Goal: Contribute content

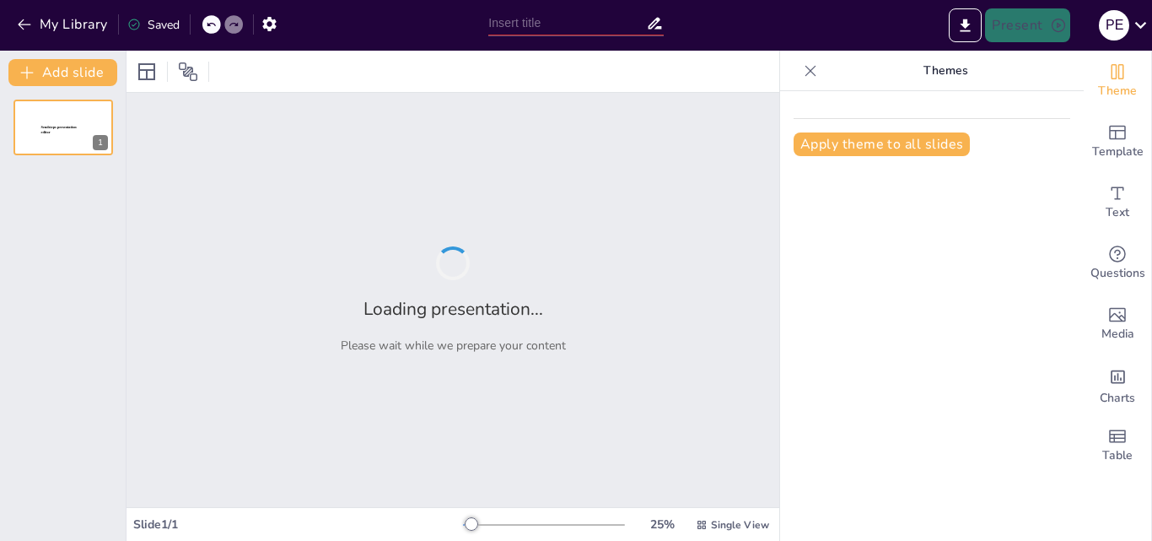
type input "Informe Creativo sobre la Integración de TIC en Procesos Administrativos"
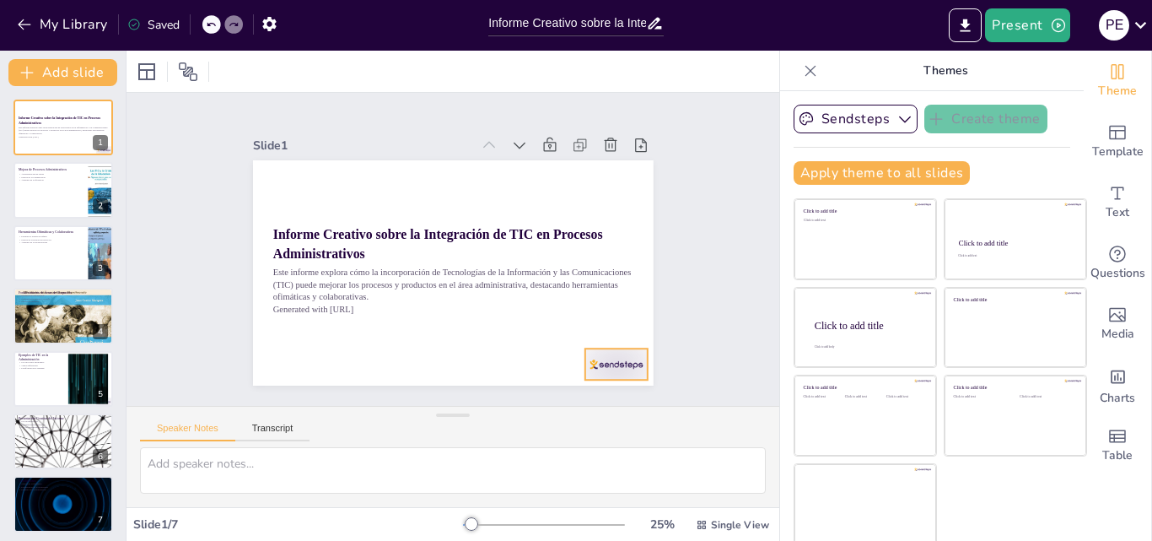
click at [582, 374] on div at bounding box center [588, 396] width 67 height 44
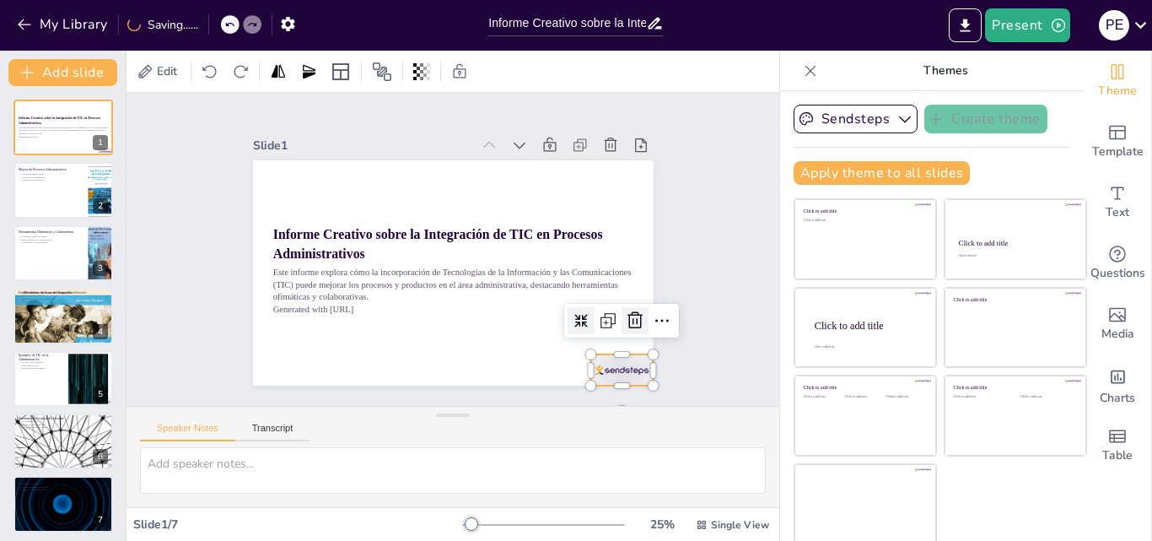
click at [555, 410] on icon at bounding box center [540, 424] width 29 height 29
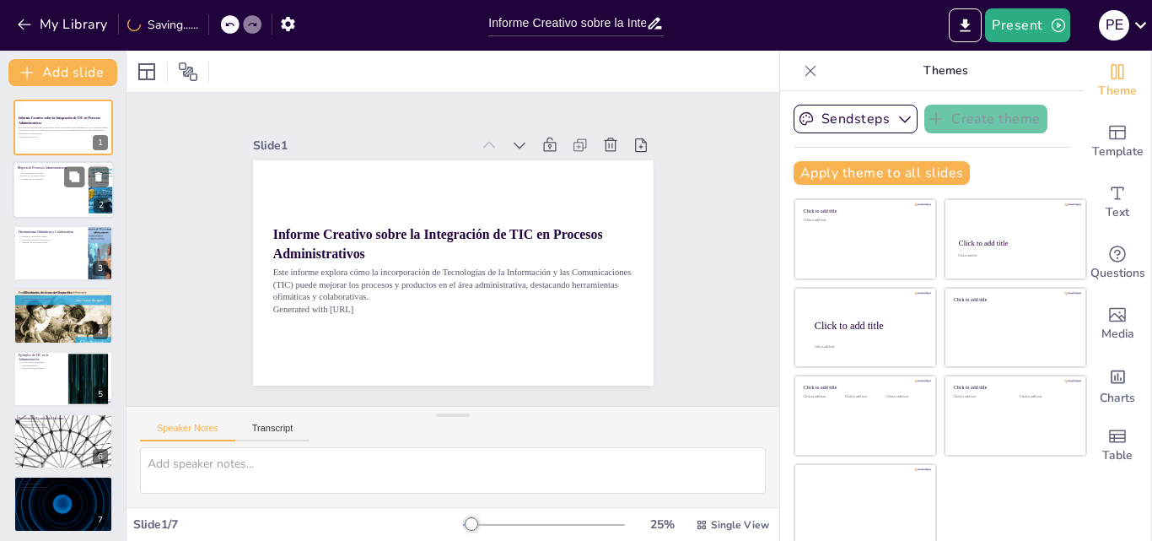
click at [57, 199] on div at bounding box center [63, 190] width 101 height 57
type textarea "La automatización de tareas es uno de los beneficios más significativos de la i…"
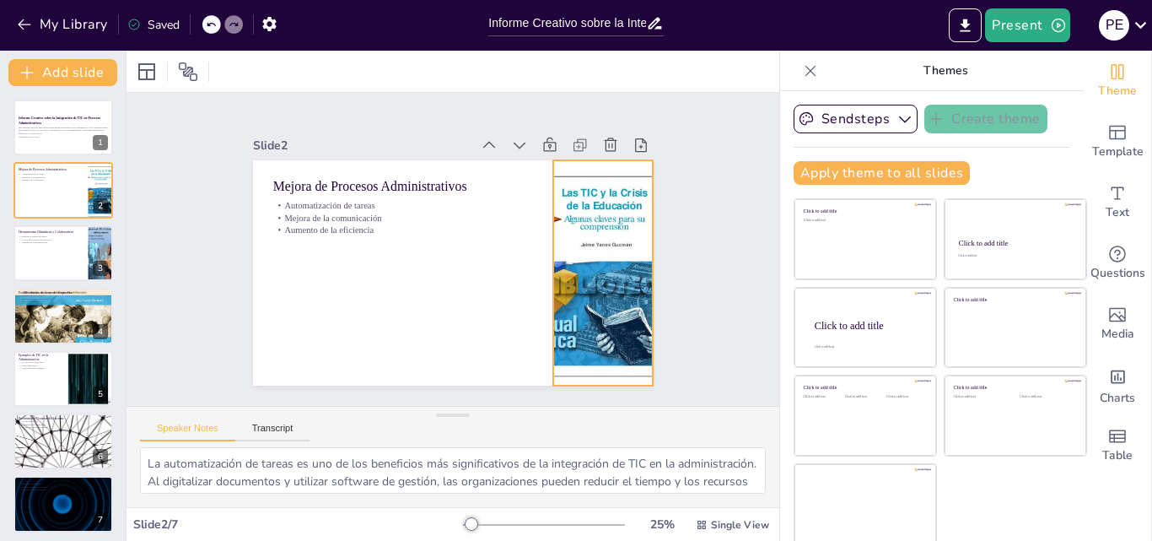
click at [538, 213] on div at bounding box center [588, 317] width 221 height 263
drag, startPoint x: 531, startPoint y: 267, endPoint x: 488, endPoint y: 267, distance: 43.0
click at [501, 266] on div "Mejora de Procesos Administrativos Automatización de tareas Mejora de la comuni…" at bounding box center [445, 271] width 450 height 337
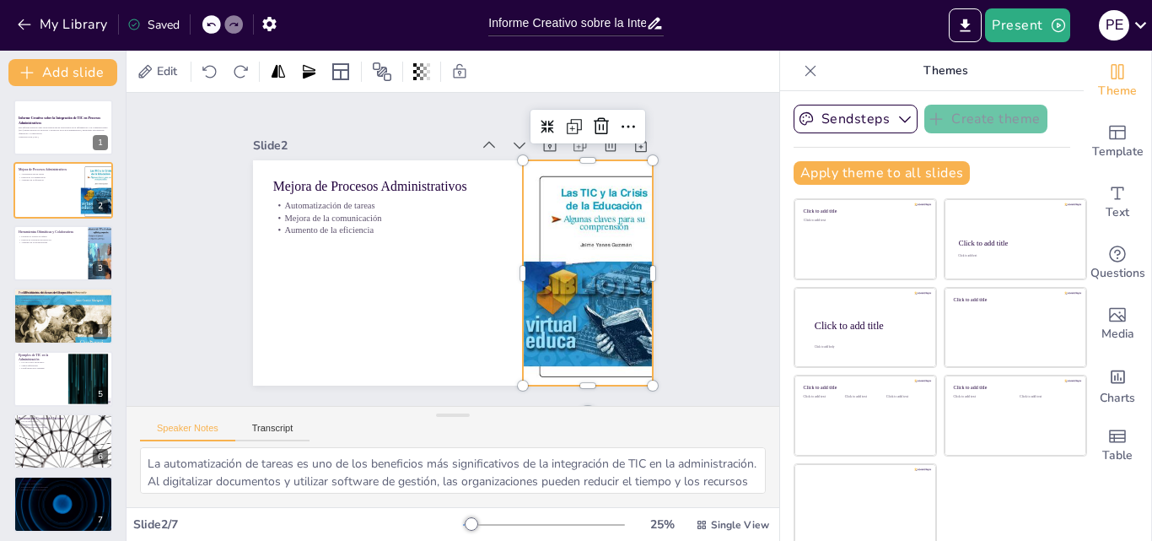
click at [525, 210] on div at bounding box center [599, 288] width 183 height 241
click at [519, 198] on div at bounding box center [594, 303] width 203 height 254
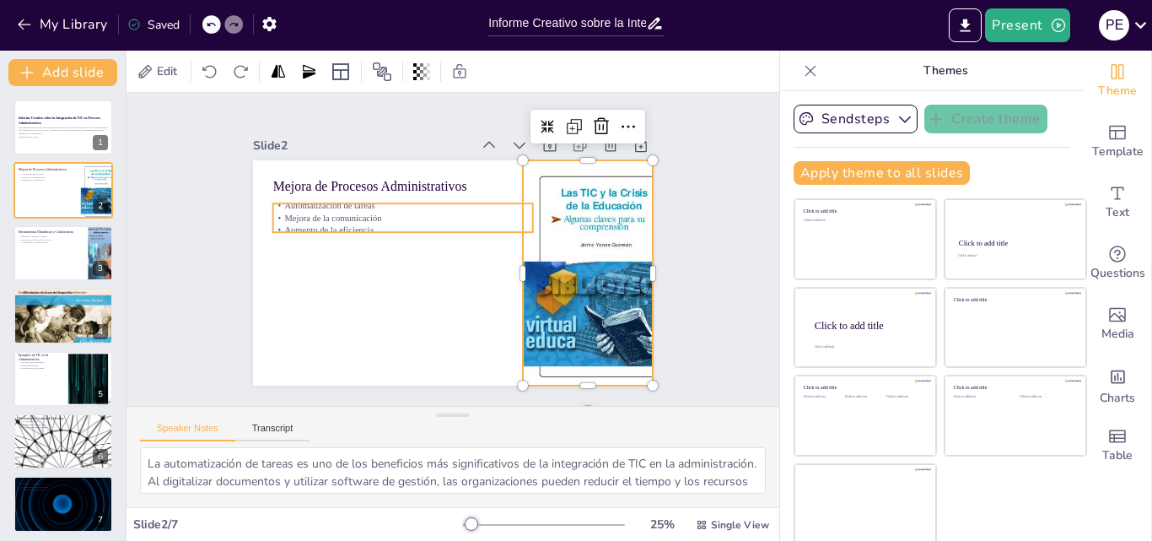
click at [347, 224] on p "Aumento de la eficiencia" at bounding box center [411, 216] width 251 height 92
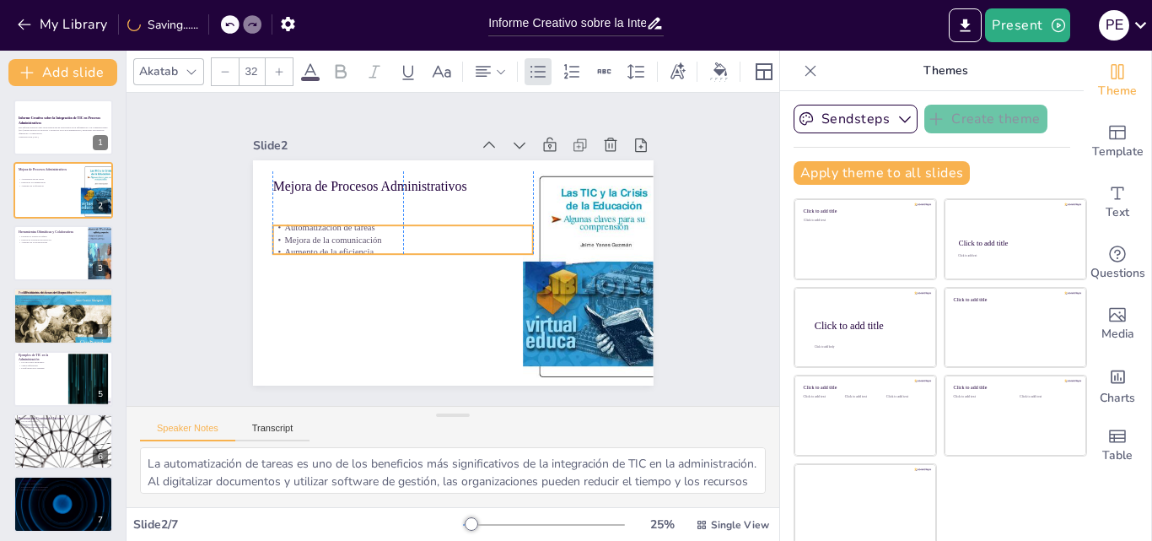
drag, startPoint x: 379, startPoint y: 223, endPoint x: 377, endPoint y: 252, distance: 28.7
click at [377, 251] on p "Aumento de la eficiencia" at bounding box center [404, 237] width 251 height 92
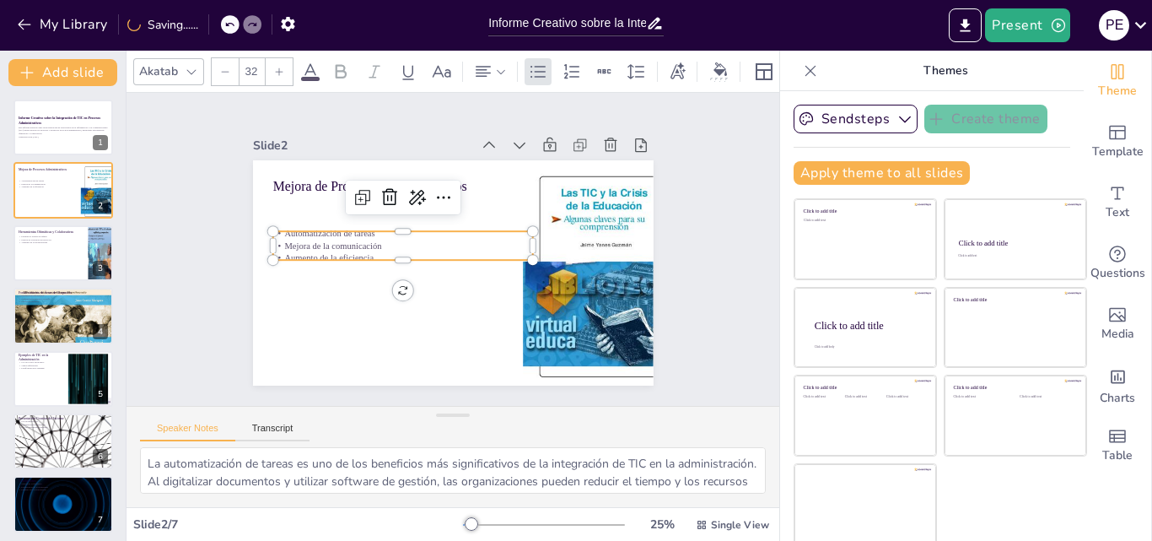
click at [376, 251] on p "Aumento de la eficiencia" at bounding box center [410, 222] width 202 height 183
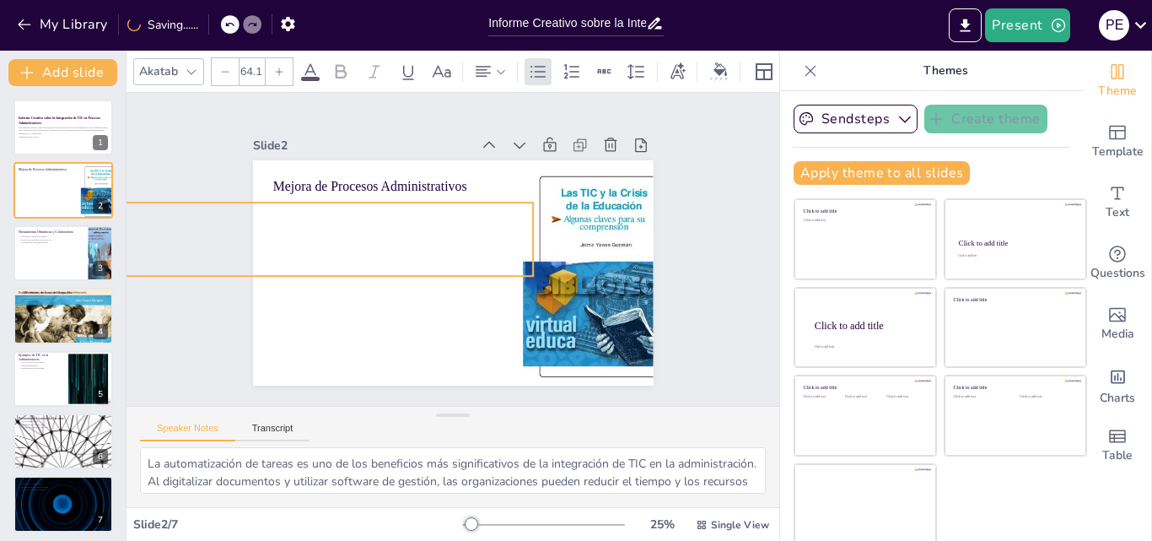
drag, startPoint x: 251, startPoint y: 221, endPoint x: 244, endPoint y: 192, distance: 29.7
click at [244, 192] on div "Mejora de Procesos Administrativos Automatización de tareas Mejora de la comuni…" at bounding box center [448, 273] width 439 height 304
drag, startPoint x: 515, startPoint y: 195, endPoint x: 501, endPoint y: 207, distance: 18.6
click at [530, 211] on div at bounding box center [538, 219] width 16 height 16
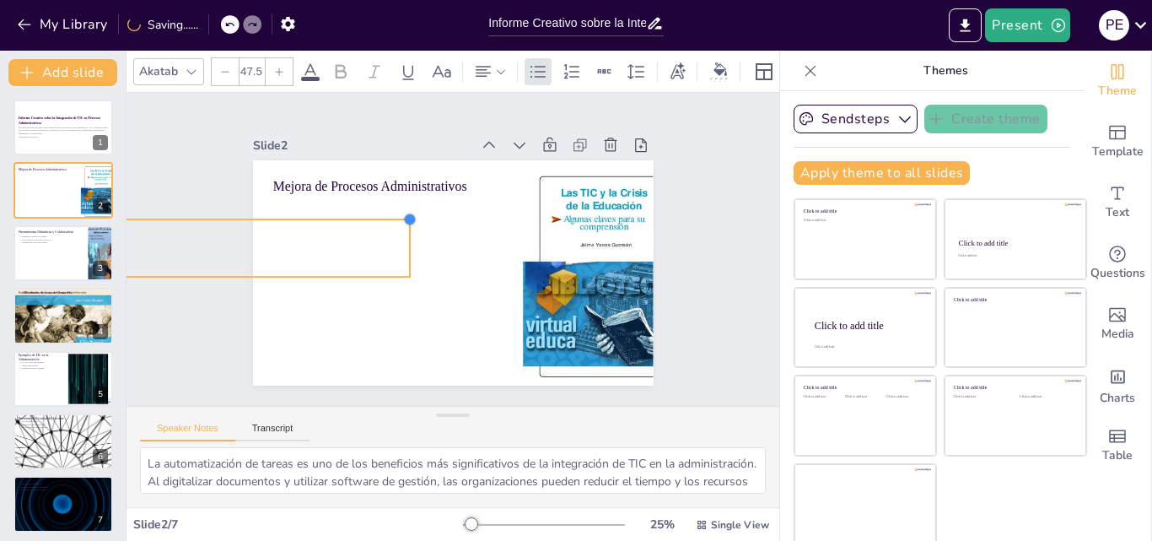
drag, startPoint x: 502, startPoint y: 196, endPoint x: 375, endPoint y: 224, distance: 129.7
click at [375, 224] on div "Mejora de Procesos Administrativos Automatización de tareas Mejora de la comuni…" at bounding box center [453, 272] width 401 height 225
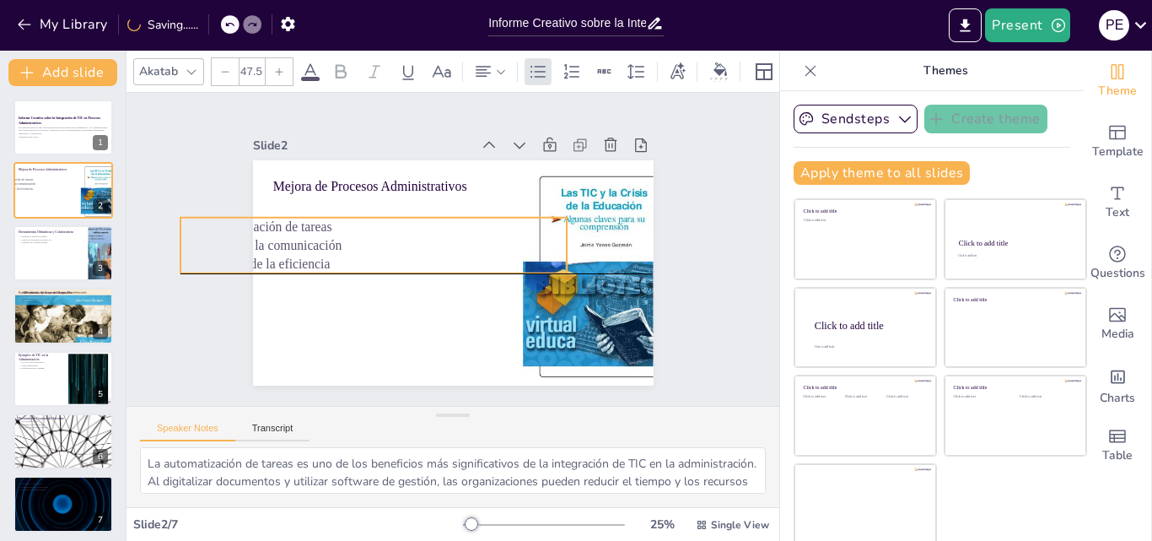
drag, startPoint x: 290, startPoint y: 262, endPoint x: 472, endPoint y: 256, distance: 182.3
click at [471, 256] on p "Aumento de la eficiencia" at bounding box center [372, 246] width 382 height 99
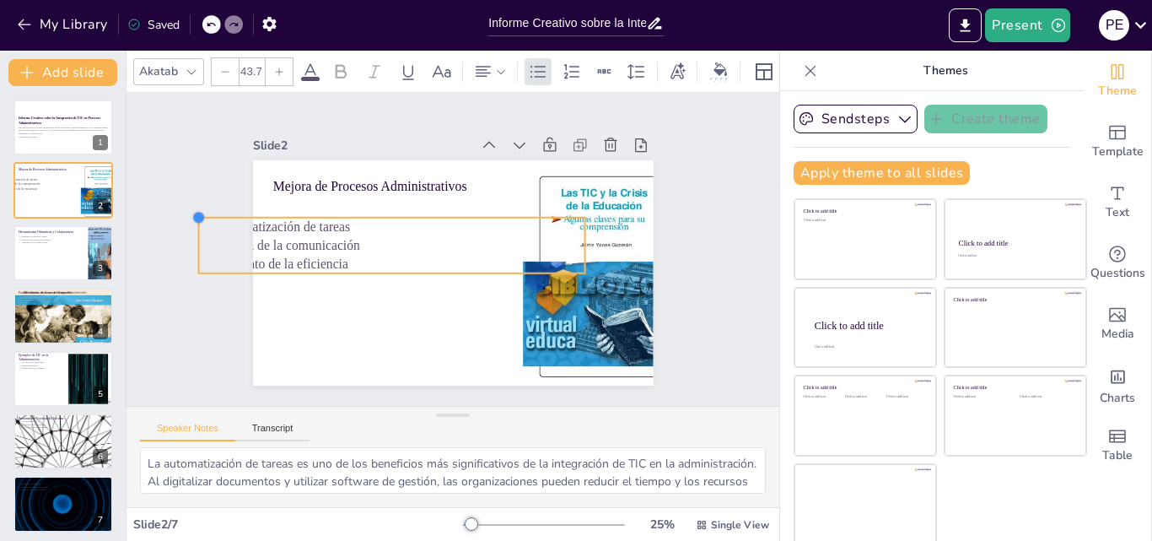
drag, startPoint x: 178, startPoint y: 211, endPoint x: 224, endPoint y: 222, distance: 47.7
click at [218, 173] on div at bounding box center [210, 165] width 16 height 16
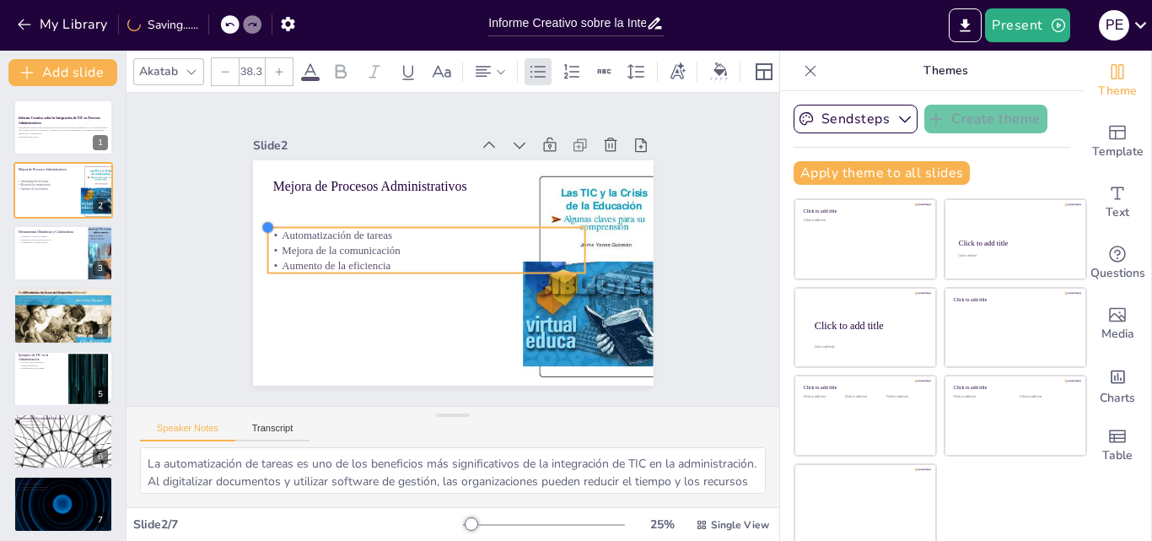
type input "38.2"
drag, startPoint x: 223, startPoint y: 218, endPoint x: 255, endPoint y: 228, distance: 33.6
click at [275, 200] on div at bounding box center [283, 192] width 16 height 16
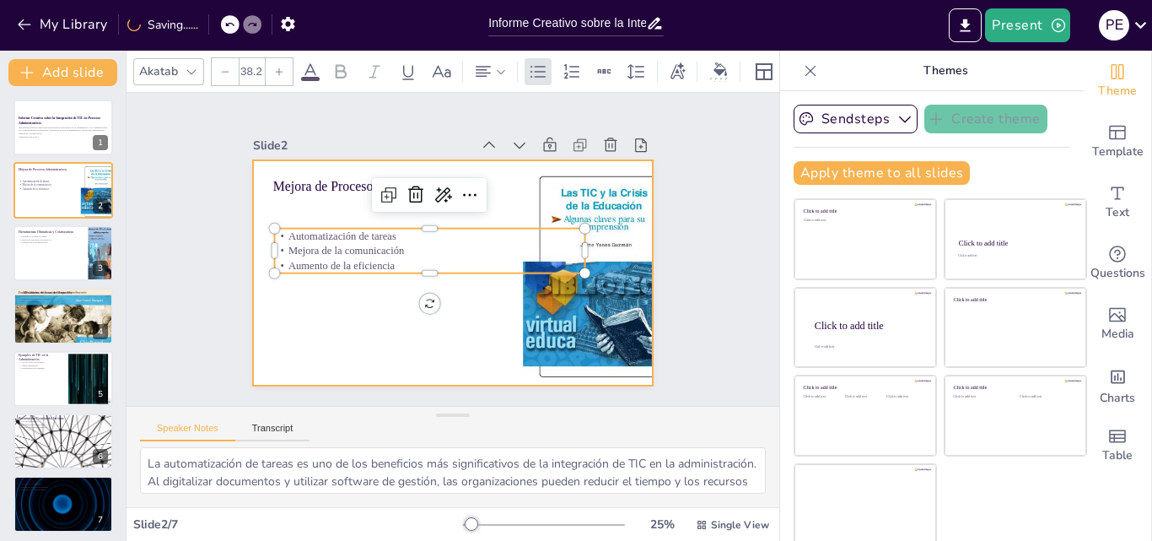
click at [331, 302] on div at bounding box center [448, 273] width 439 height 304
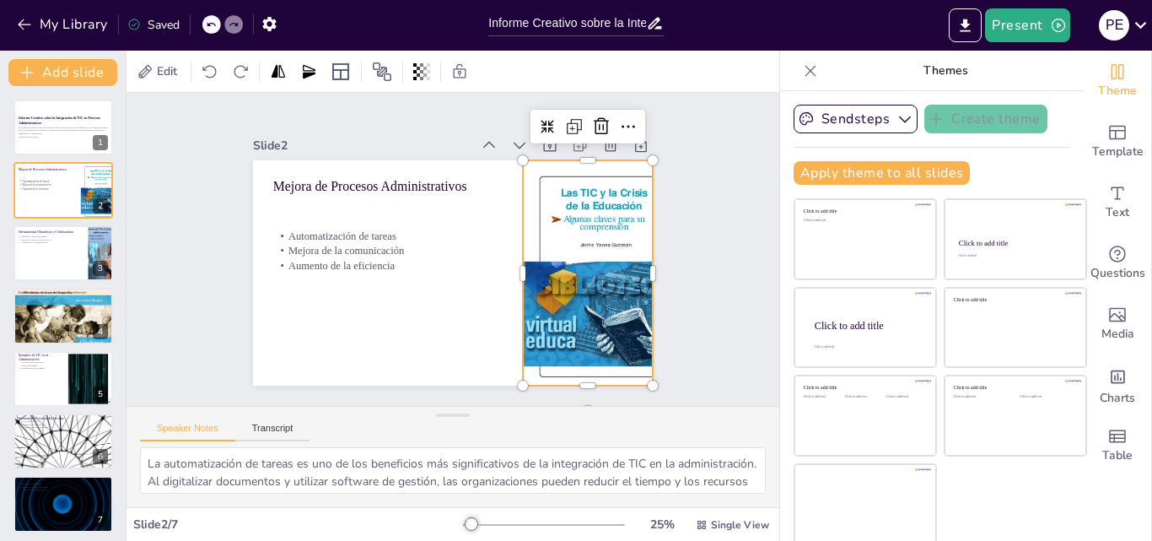
click at [571, 253] on div at bounding box center [521, 384] width 277 height 262
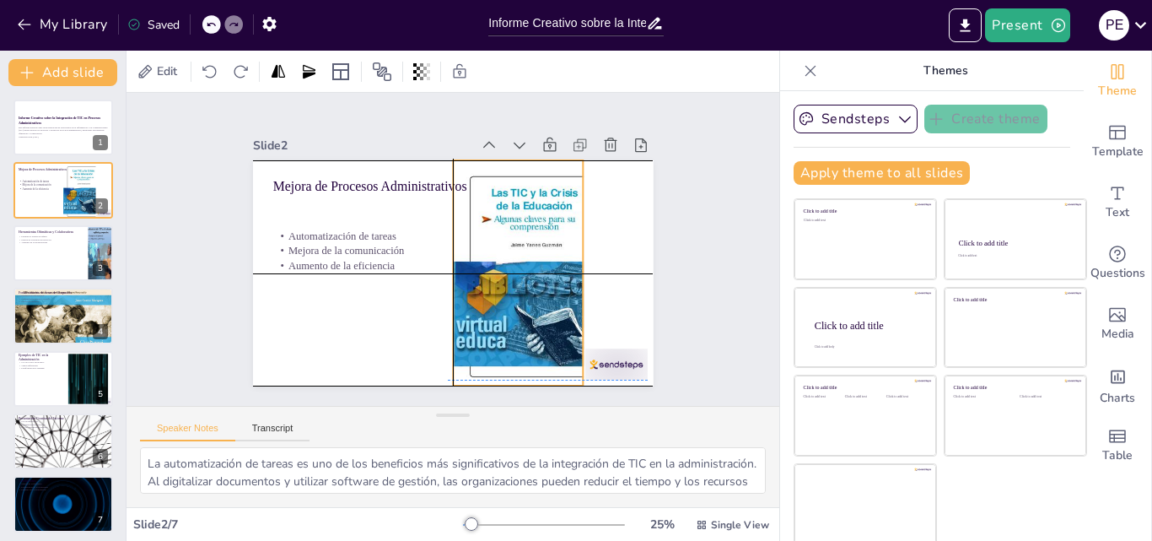
drag, startPoint x: 571, startPoint y: 206, endPoint x: 495, endPoint y: 204, distance: 75.9
click at [495, 204] on div at bounding box center [525, 289] width 203 height 254
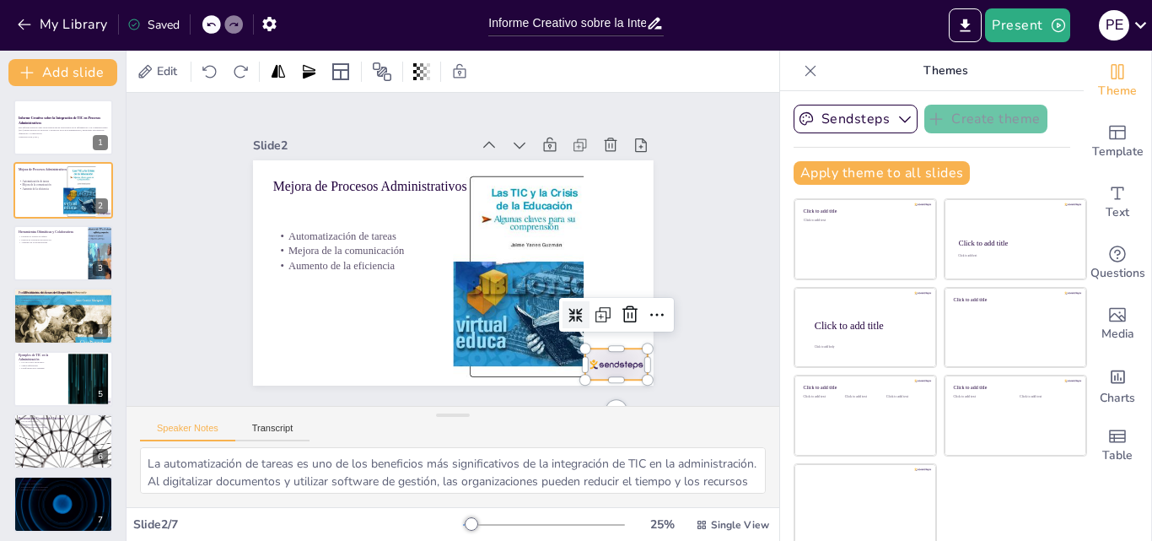
click at [590, 394] on div at bounding box center [555, 421] width 70 height 54
click at [613, 322] on icon at bounding box center [622, 333] width 22 height 22
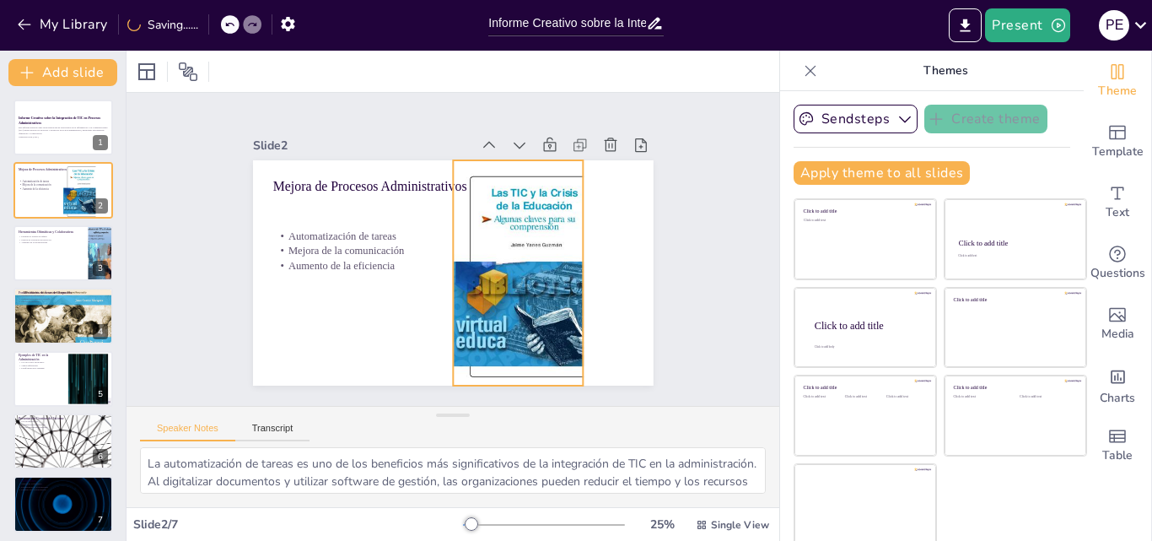
click at [539, 314] on div at bounding box center [530, 281] width 183 height 241
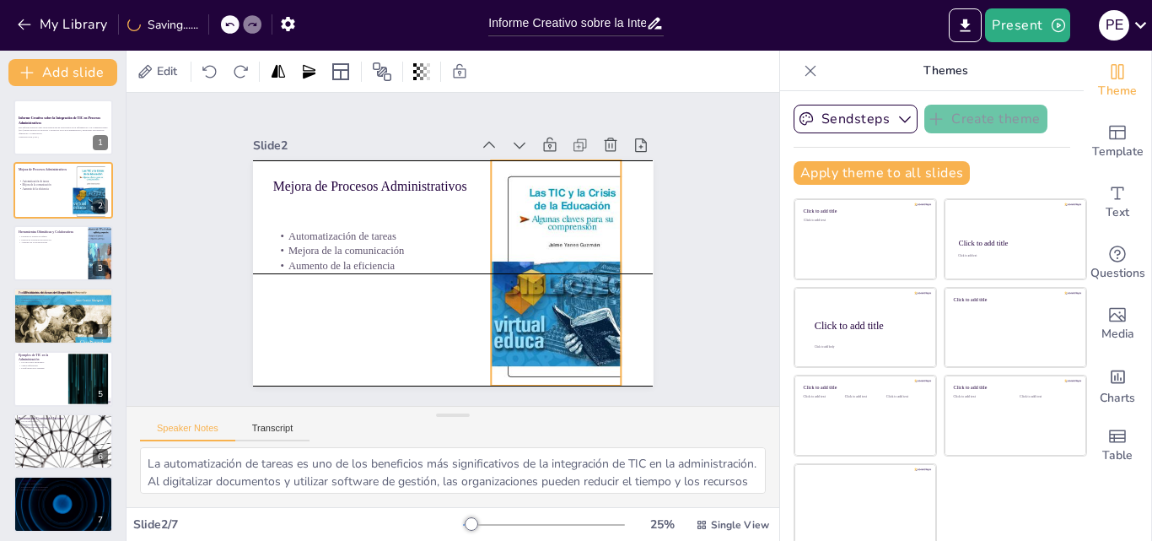
drag, startPoint x: 539, startPoint y: 314, endPoint x: 577, endPoint y: 311, distance: 38.0
click at [577, 311] on div at bounding box center [567, 284] width 183 height 241
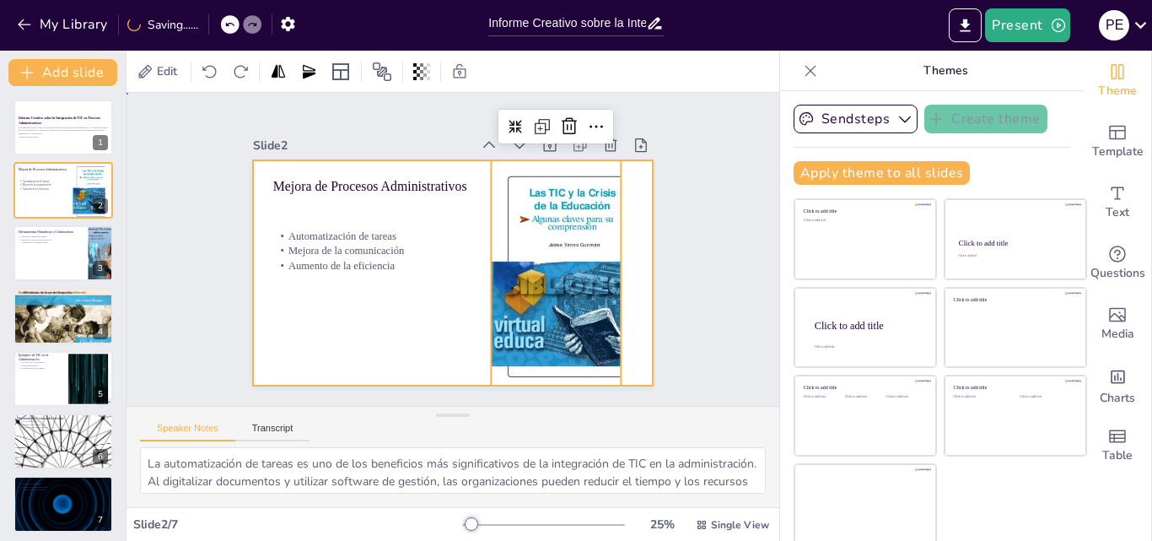
click at [437, 348] on div at bounding box center [451, 273] width 422 height 266
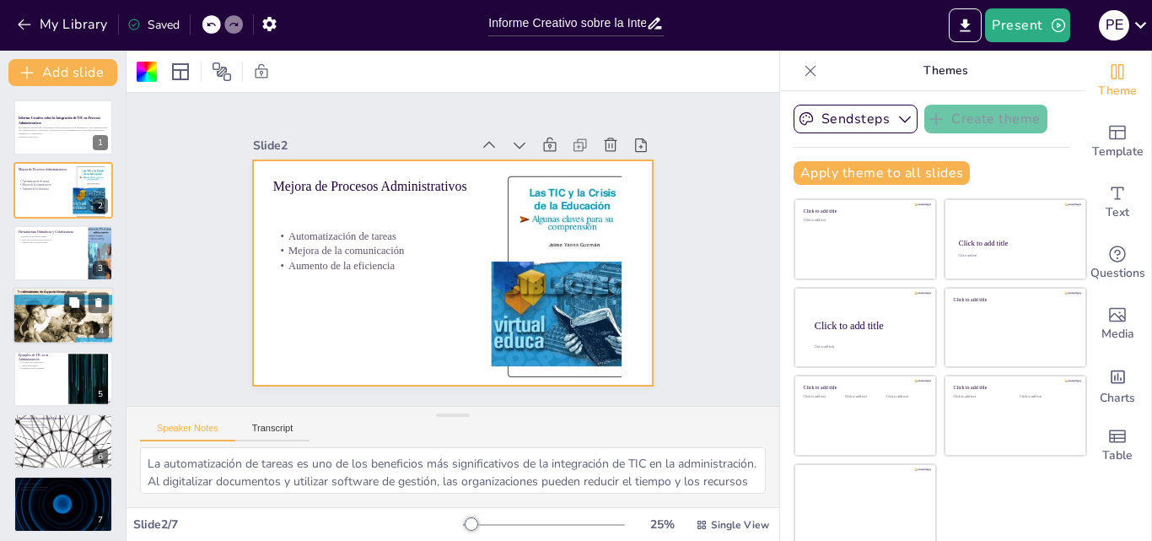
click at [54, 323] on div at bounding box center [63, 315] width 101 height 127
type textarea "La búsqueda de información es fundamental para la toma de decisiones informadas…"
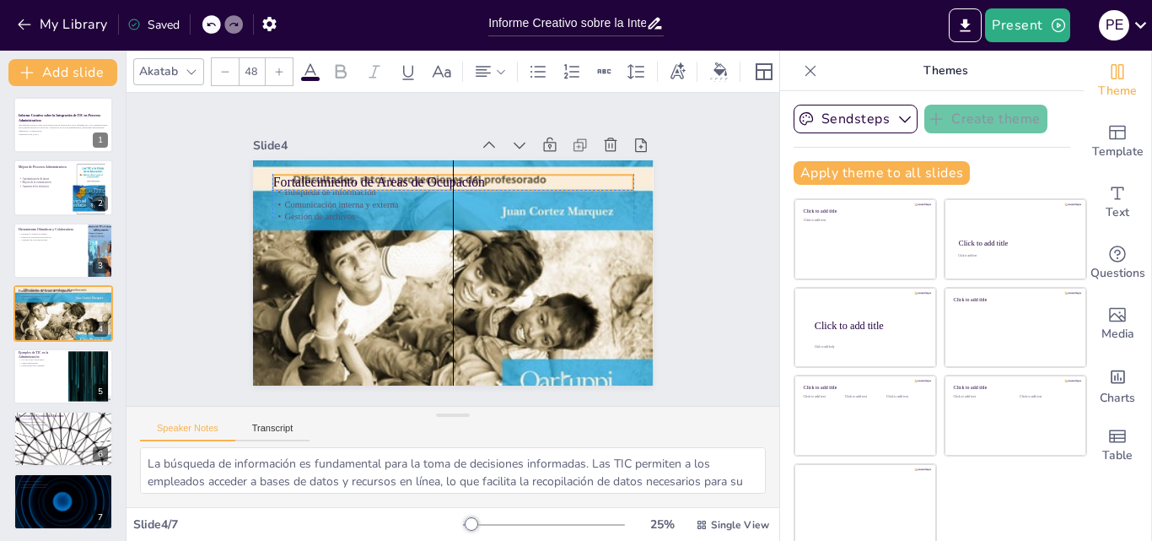
drag, startPoint x: 327, startPoint y: 175, endPoint x: 325, endPoint y: 183, distance: 8.8
click at [326, 181] on div "Fortalecimiento de Áreas de Ocupación Búsqueda de información Comunicación inte…" at bounding box center [471, 162] width 391 height 83
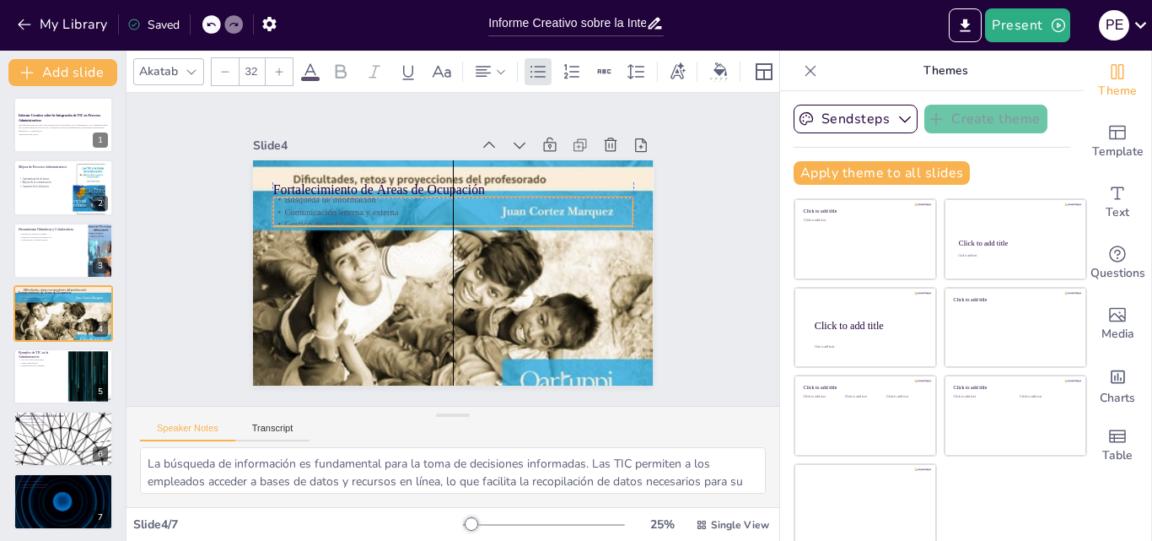
drag, startPoint x: 320, startPoint y: 199, endPoint x: 315, endPoint y: 238, distance: 39.1
click at [315, 237] on p "Comunicación interna y externa" at bounding box center [464, 213] width 347 height 123
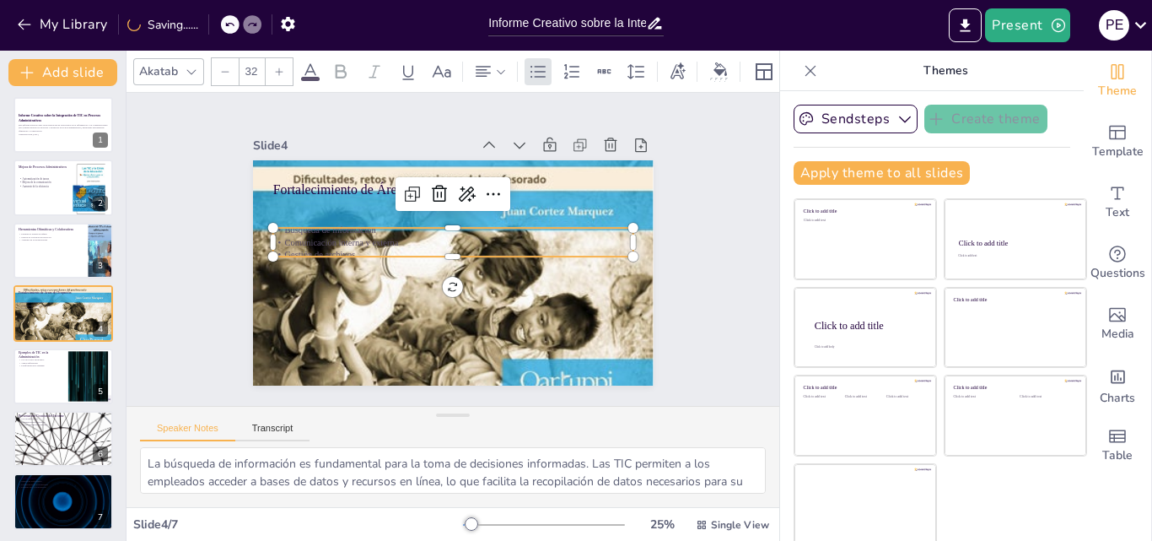
click at [314, 238] on p "Comunicación interna y externa" at bounding box center [454, 242] width 355 height 87
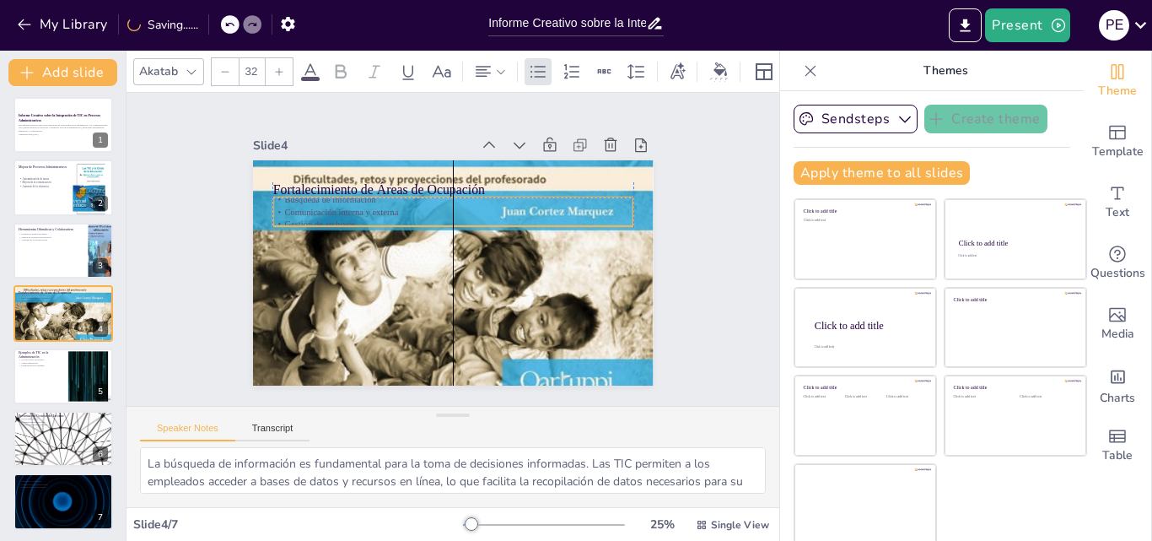
drag, startPoint x: 314, startPoint y: 238, endPoint x: 312, endPoint y: 210, distance: 27.9
click at [340, 210] on p "Comunicación interna y externa" at bounding box center [478, 221] width 276 height 250
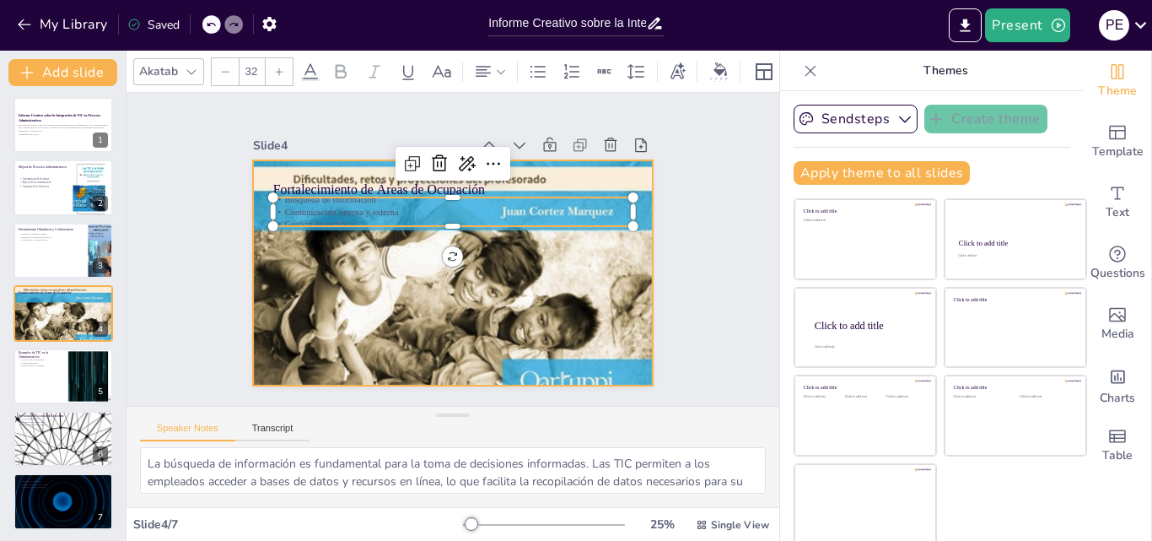
drag, startPoint x: 434, startPoint y: 216, endPoint x: 428, endPoint y: 239, distance: 23.5
click at [428, 239] on div "Fortalecimiento de Áreas de Ocupación Búsqueda de información Comunicación inte…" at bounding box center [451, 273] width 422 height 266
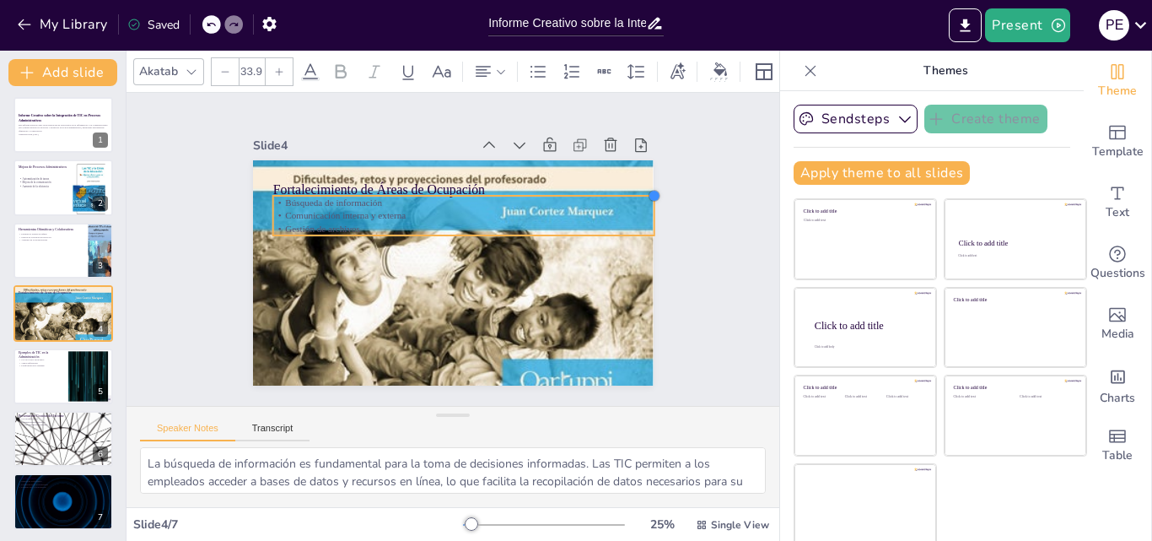
type input "34.8"
drag, startPoint x: 614, startPoint y: 191, endPoint x: 552, endPoint y: 189, distance: 61.6
click at [552, 189] on div "Fortalecimiento de Áreas de Ocupación Búsqueda de información Comunicación inte…" at bounding box center [451, 273] width 422 height 266
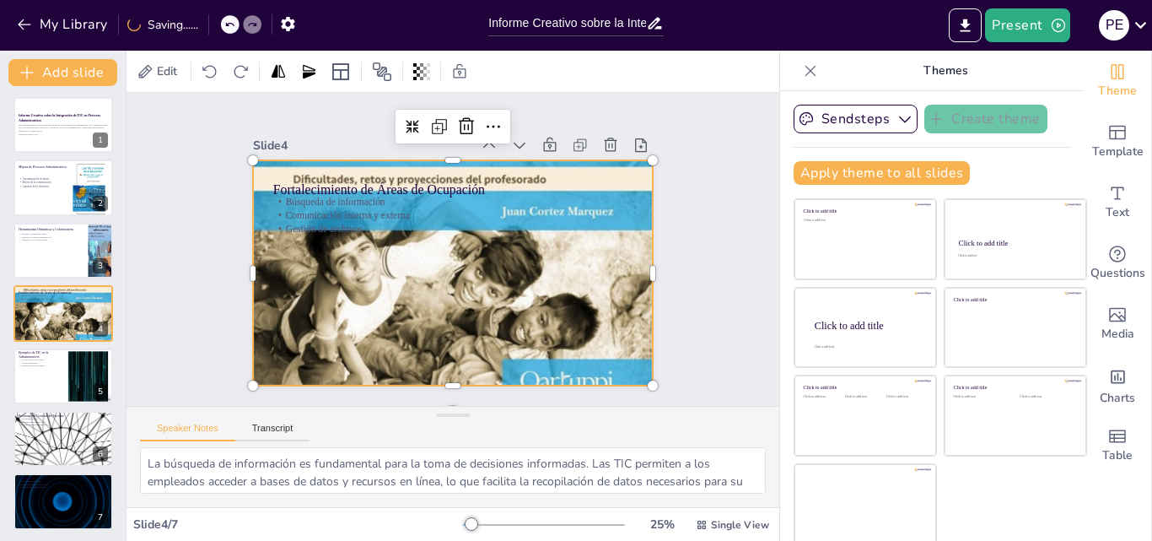
click at [481, 293] on div at bounding box center [450, 273] width 450 height 540
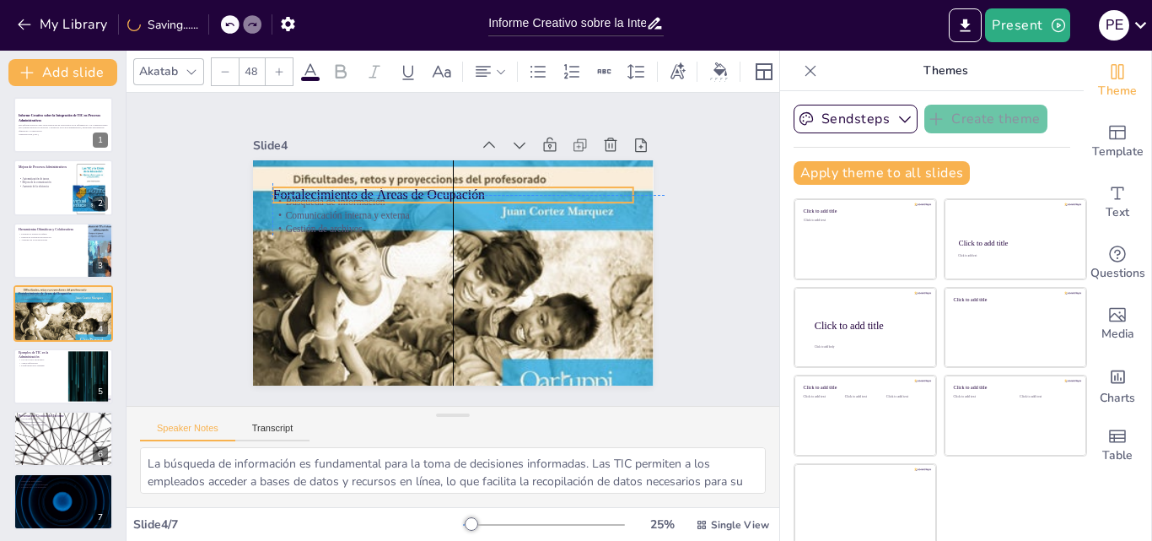
click at [445, 180] on p "Fortalecimiento de Áreas de Ocupación" at bounding box center [464, 196] width 356 height 94
click at [545, 175] on div at bounding box center [467, 181] width 355 height 89
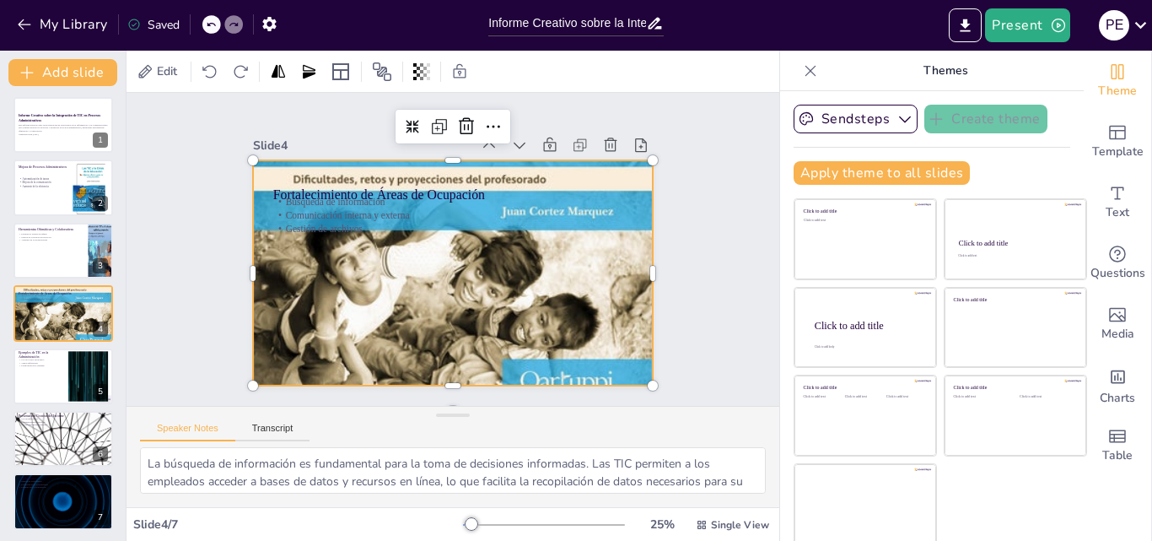
click at [534, 169] on div at bounding box center [448, 272] width 496 height 573
click at [519, 170] on div at bounding box center [450, 273] width 450 height 540
click at [519, 170] on div at bounding box center [448, 272] width 496 height 573
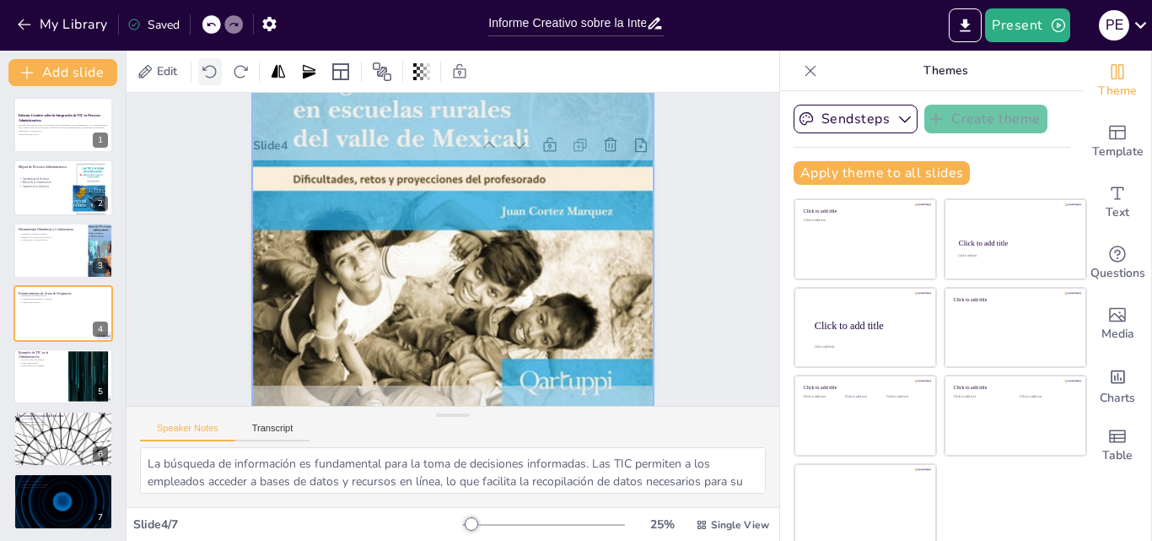
click at [210, 69] on icon at bounding box center [210, 71] width 17 height 17
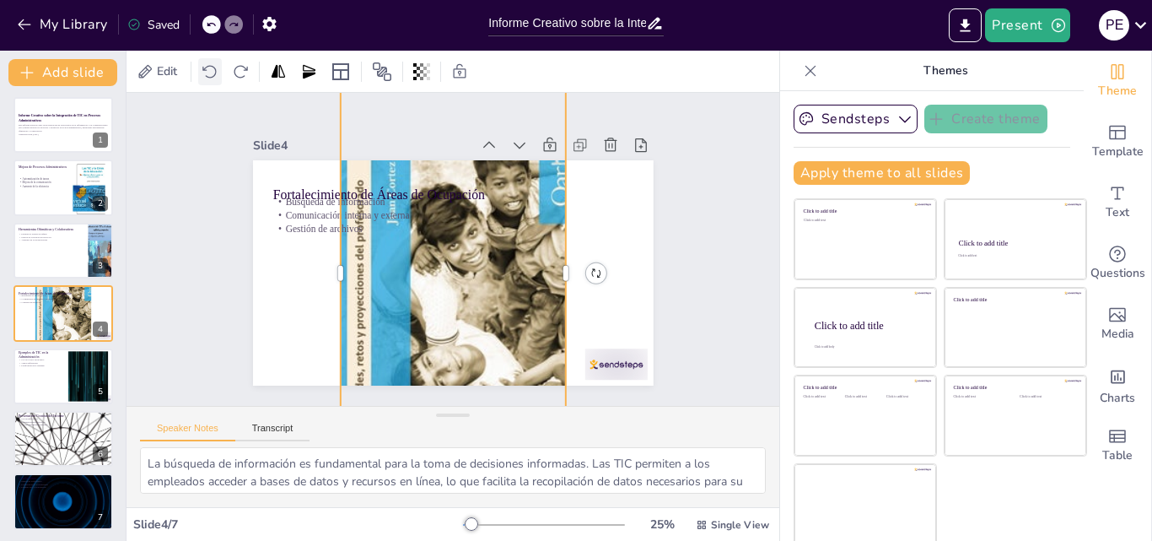
click at [210, 69] on icon at bounding box center [210, 71] width 17 height 17
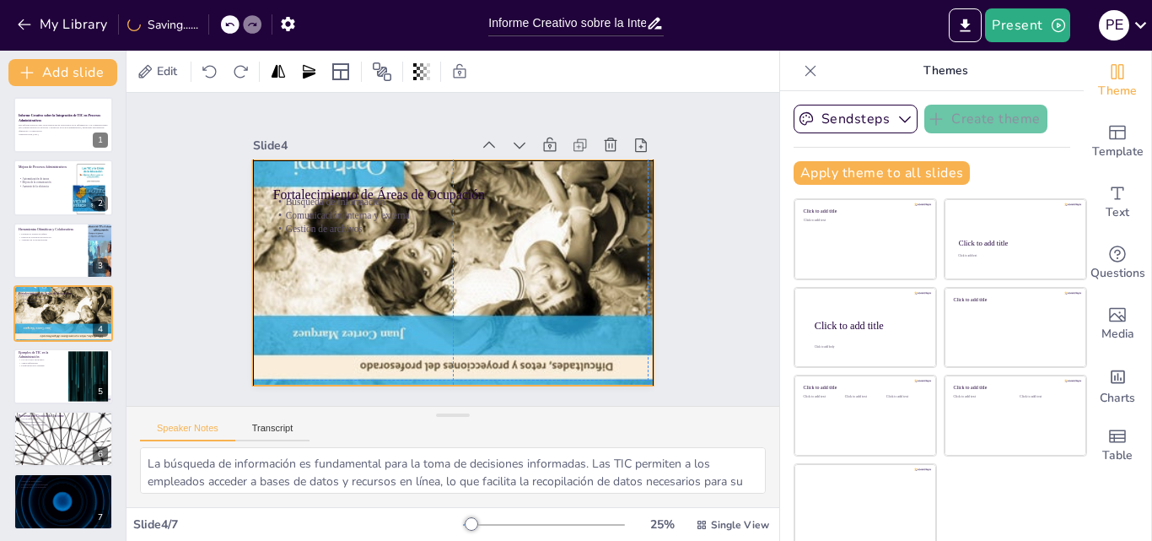
click at [419, 285] on div at bounding box center [450, 273] width 450 height 540
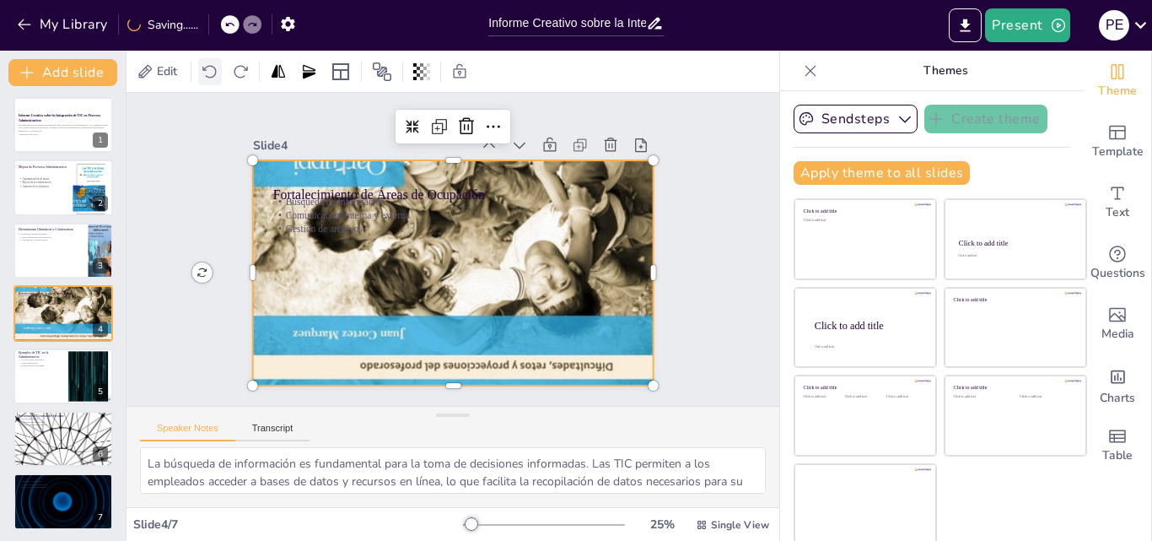
click at [212, 67] on icon at bounding box center [210, 71] width 17 height 17
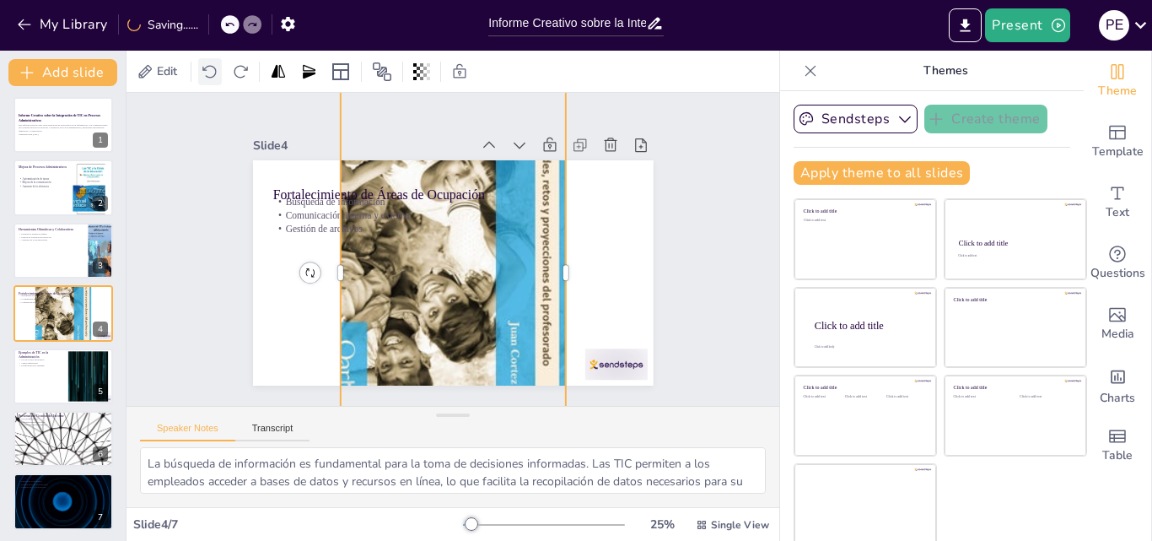
click at [212, 67] on icon at bounding box center [210, 71] width 17 height 17
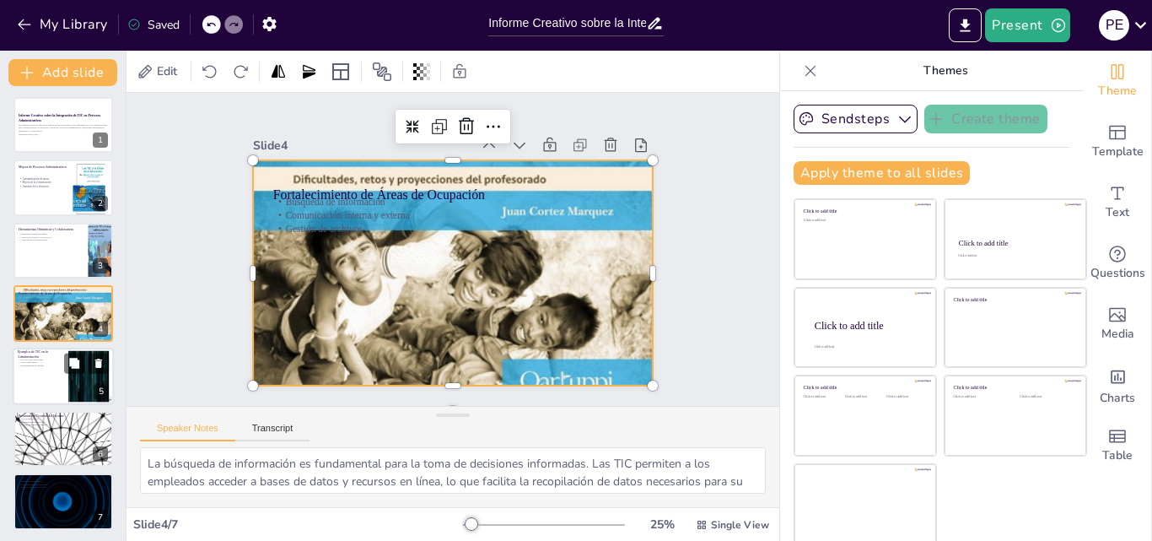
click at [77, 379] on div at bounding box center [88, 375] width 91 height 51
type textarea "El correo electrónico ha transformado la comunicación en el entorno administrat…"
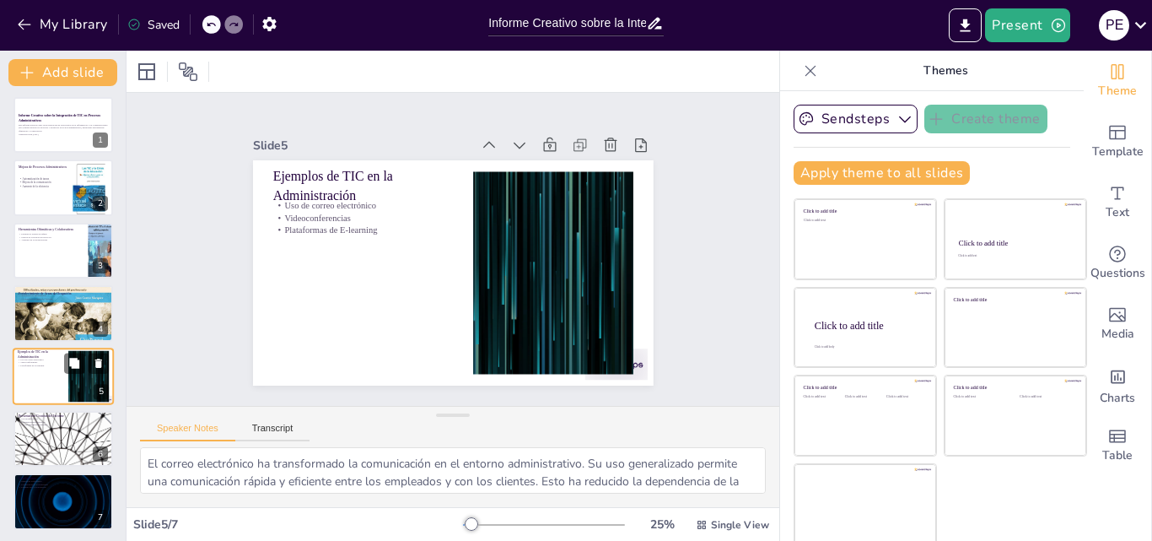
scroll to position [5, 0]
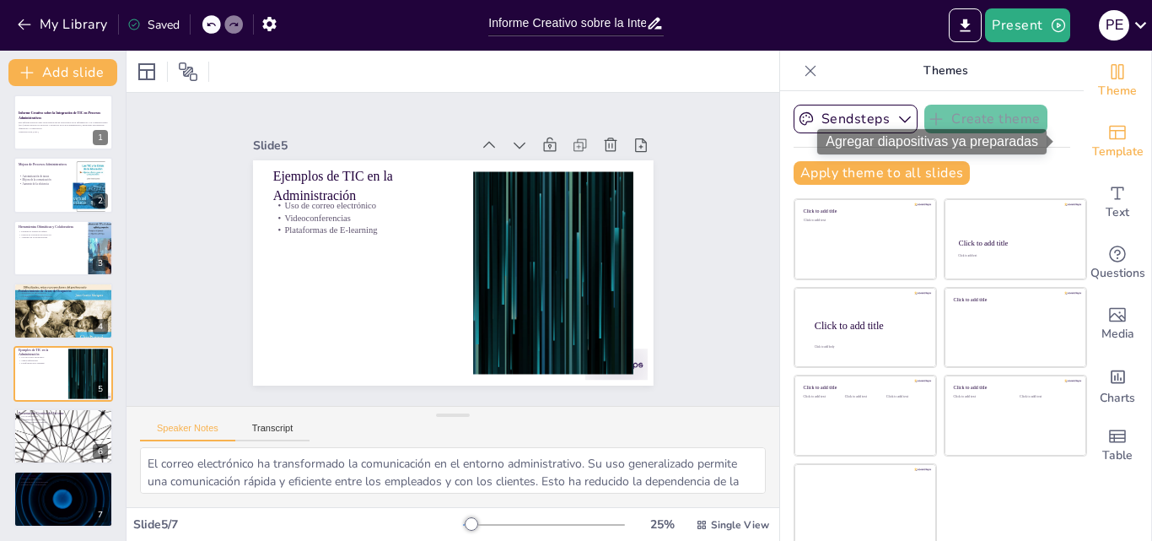
click at [1092, 148] on span "Template" at bounding box center [1117, 152] width 51 height 19
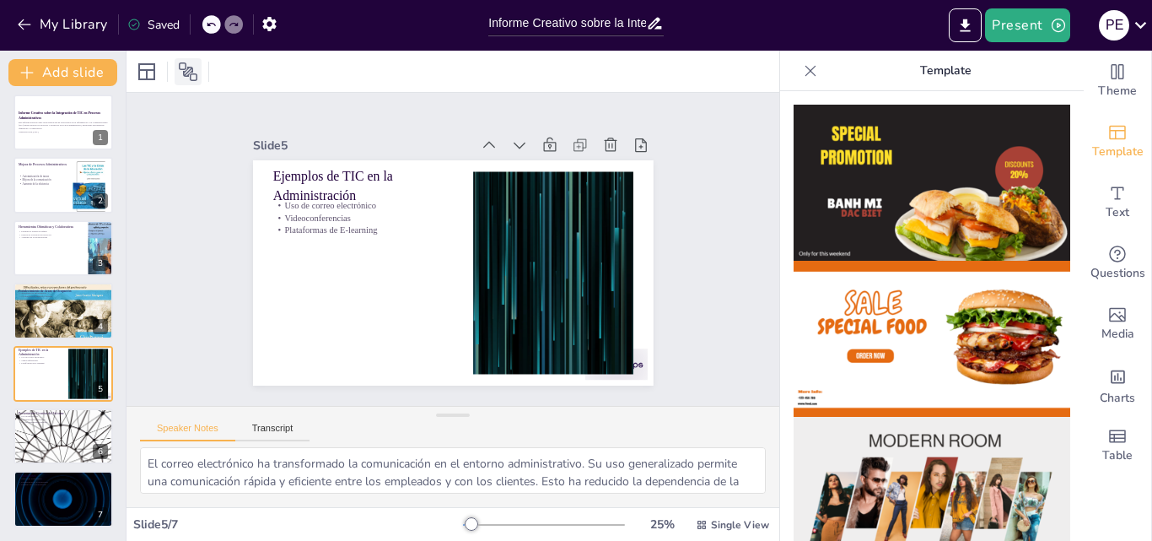
click at [182, 81] on icon at bounding box center [188, 72] width 20 height 20
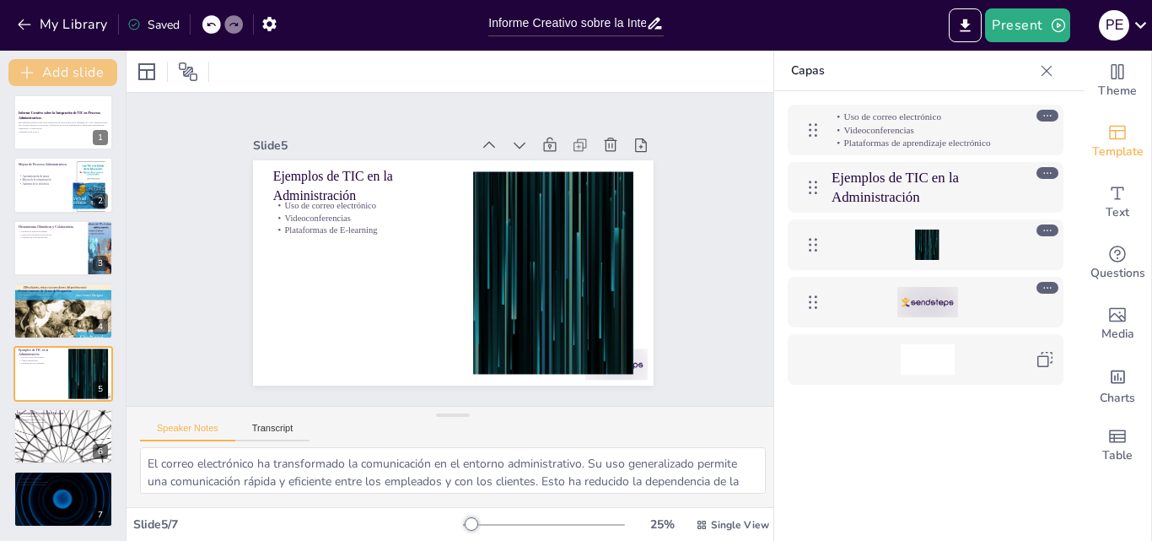
click at [82, 67] on button "Add slide" at bounding box center [62, 72] width 109 height 27
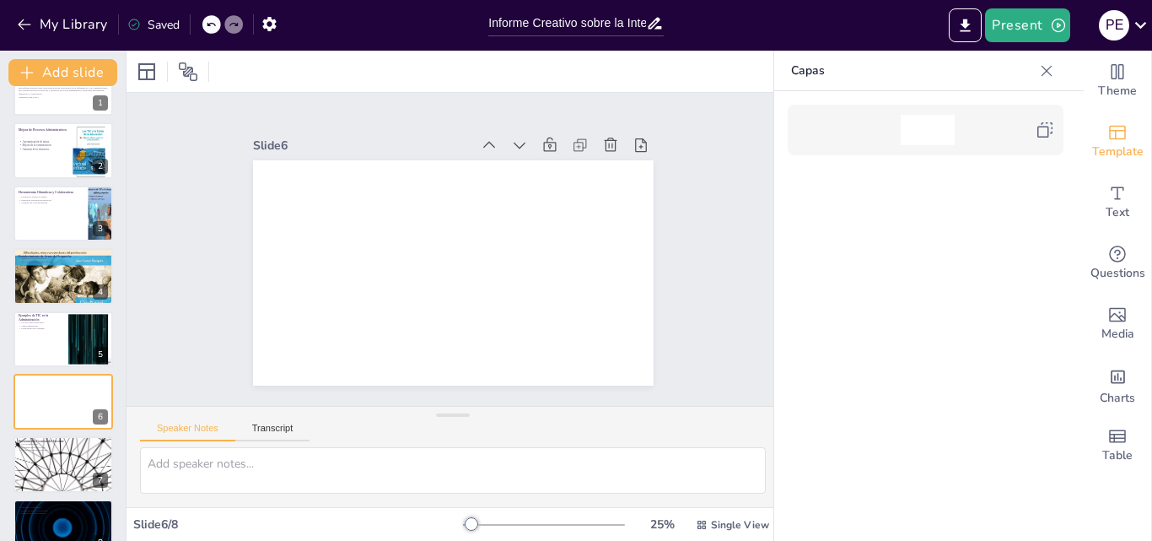
scroll to position [51, 0]
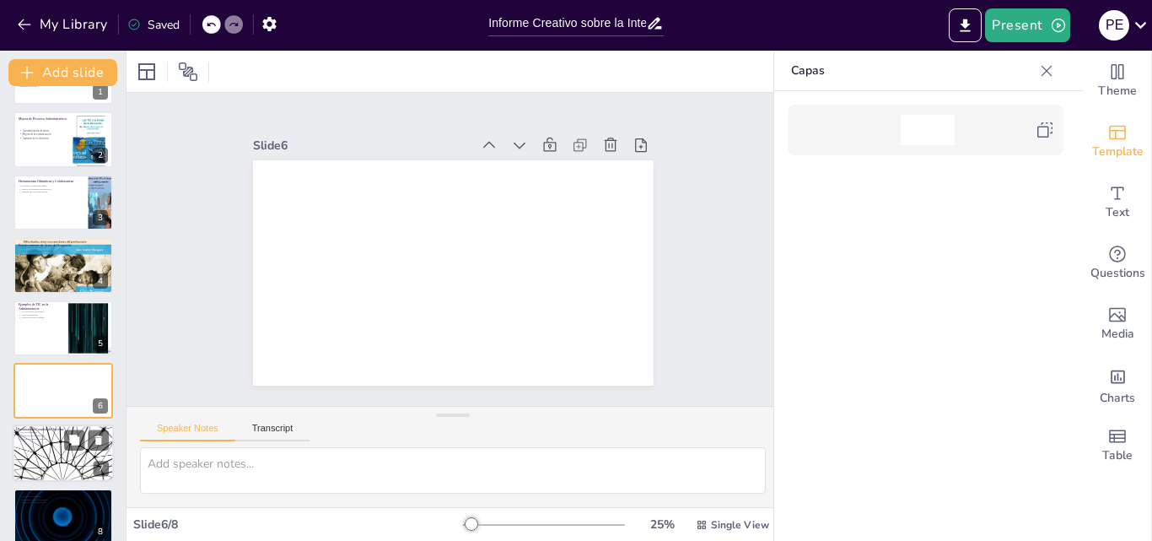
click at [22, 442] on div at bounding box center [63, 453] width 101 height 57
type textarea "Las infografías son una excelente manera de presentar información de manera vis…"
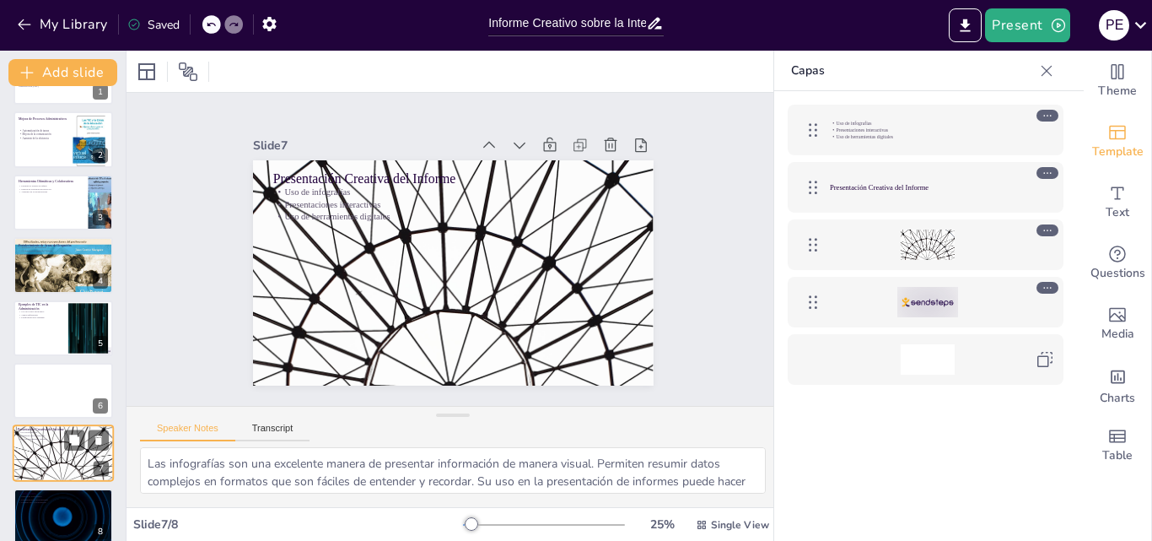
scroll to position [67, 0]
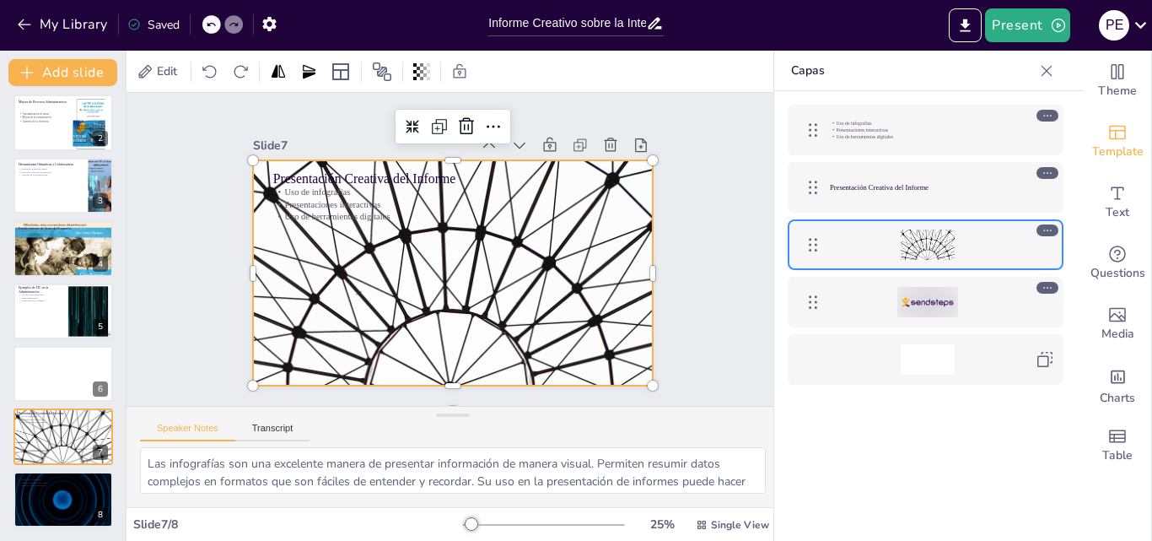
click at [421, 311] on div at bounding box center [433, 263] width 417 height 456
